Goal: Task Accomplishment & Management: Use online tool/utility

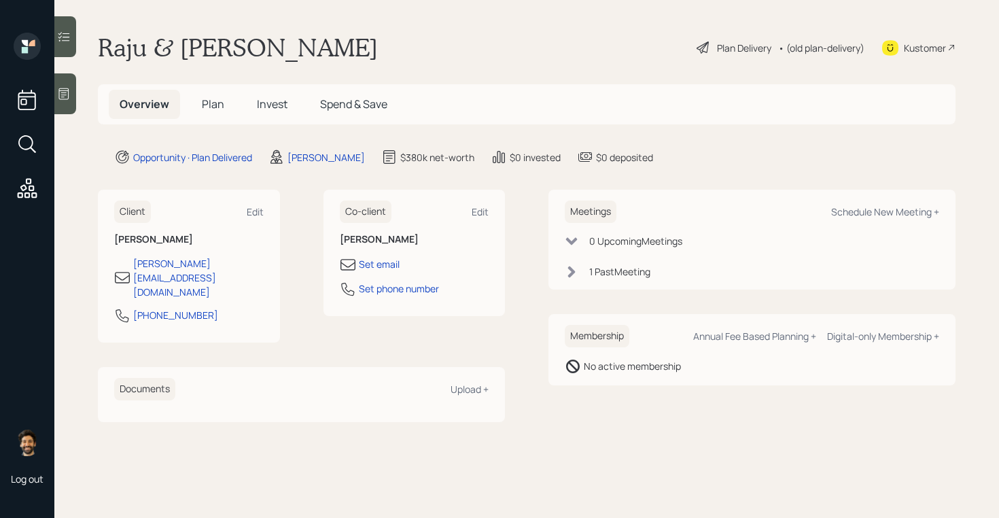
click at [257, 97] on span "Invest" at bounding box center [272, 103] width 31 height 15
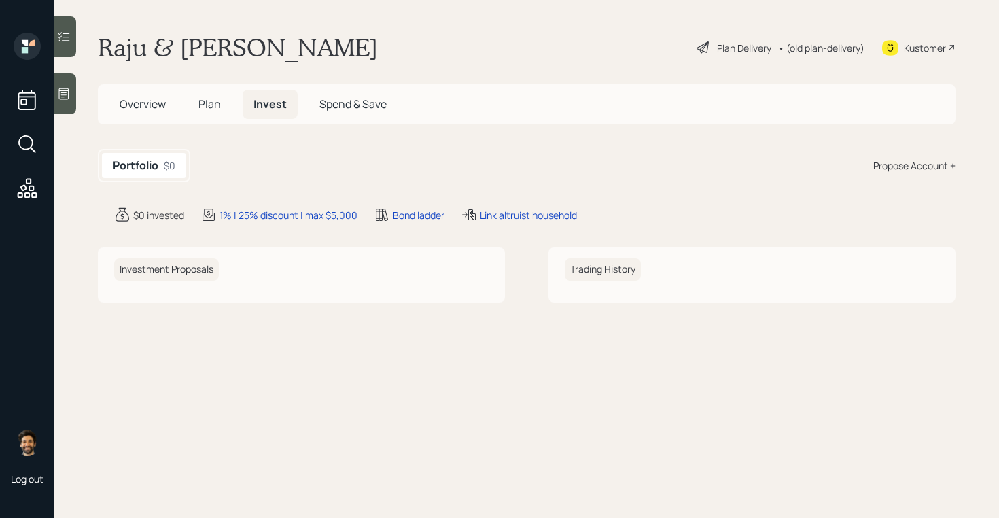
click at [202, 92] on h5 "Plan" at bounding box center [210, 104] width 44 height 29
